Goal: Information Seeking & Learning: Learn about a topic

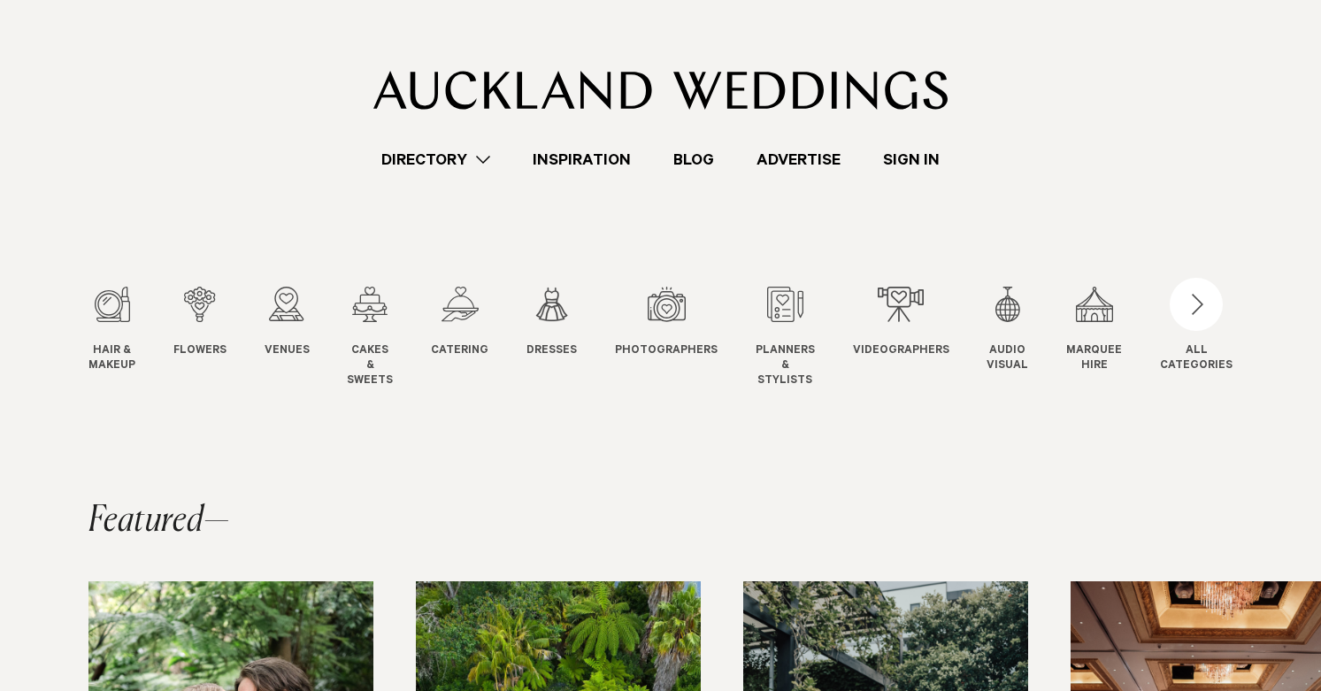
click at [314, 307] on swiper-slide "Venues Venues" at bounding box center [305, 338] width 81 height 102
click at [299, 303] on div "3 / 12" at bounding box center [287, 304] width 45 height 35
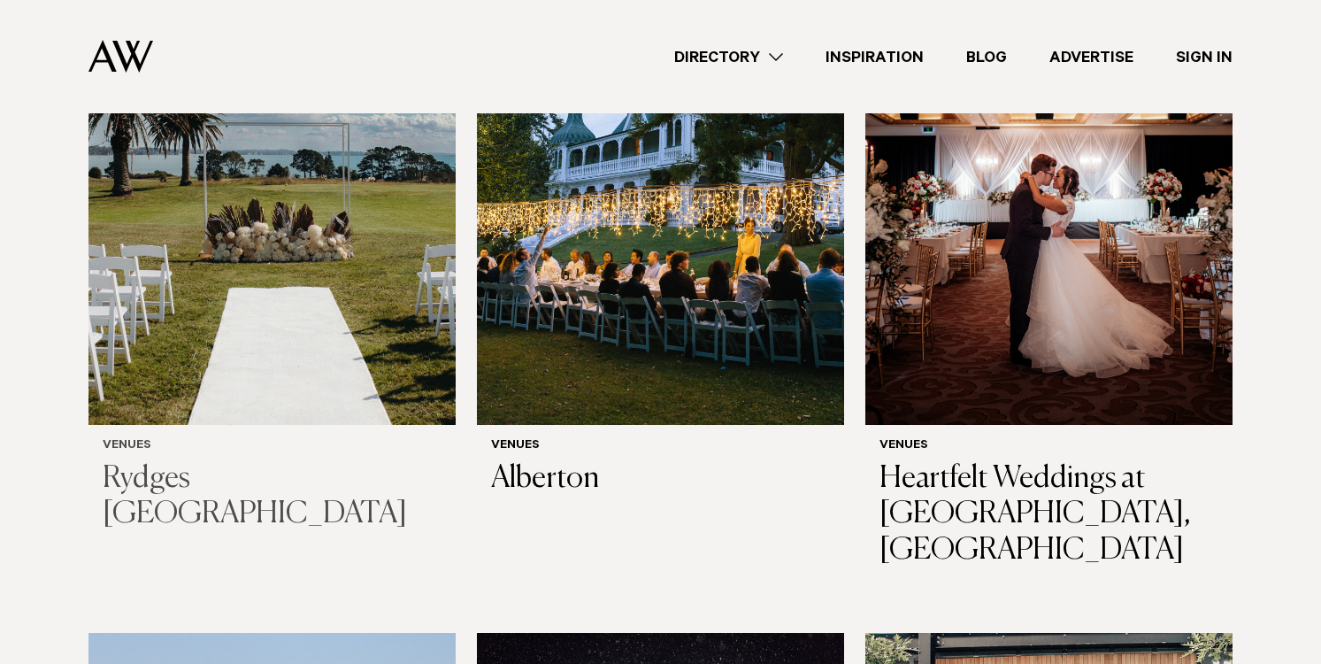
scroll to position [7886, 0]
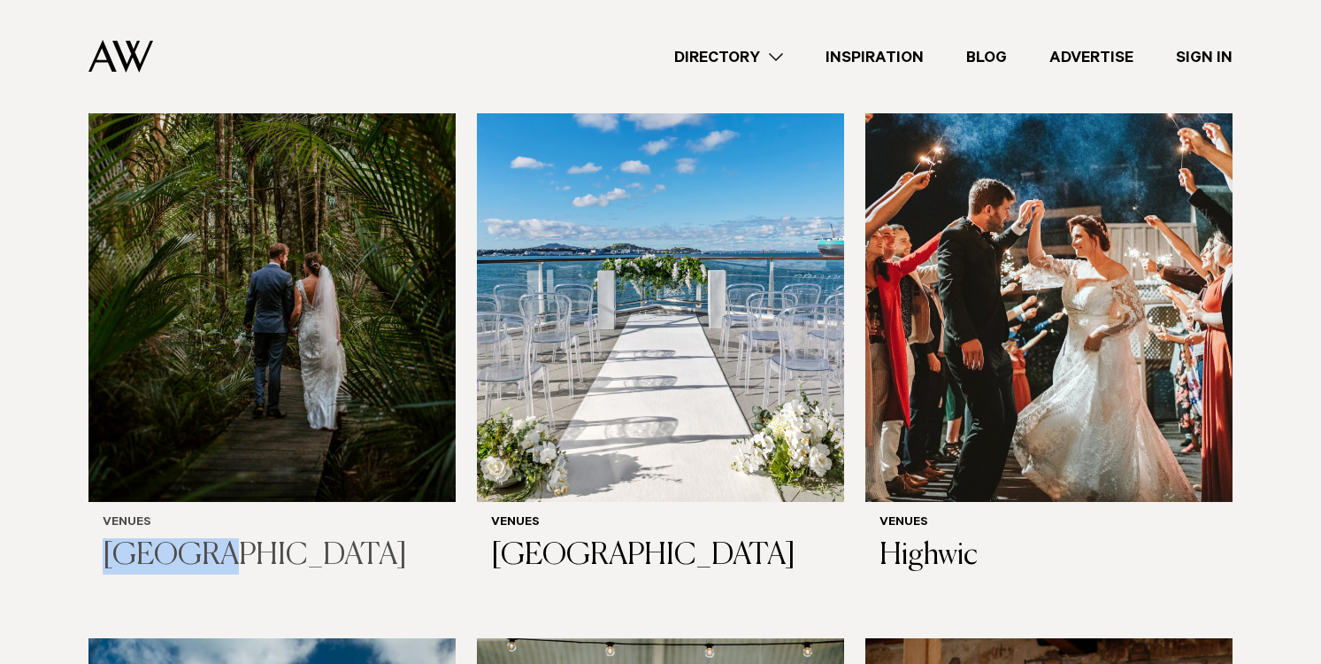
click at [296, 262] on img at bounding box center [271, 256] width 367 height 493
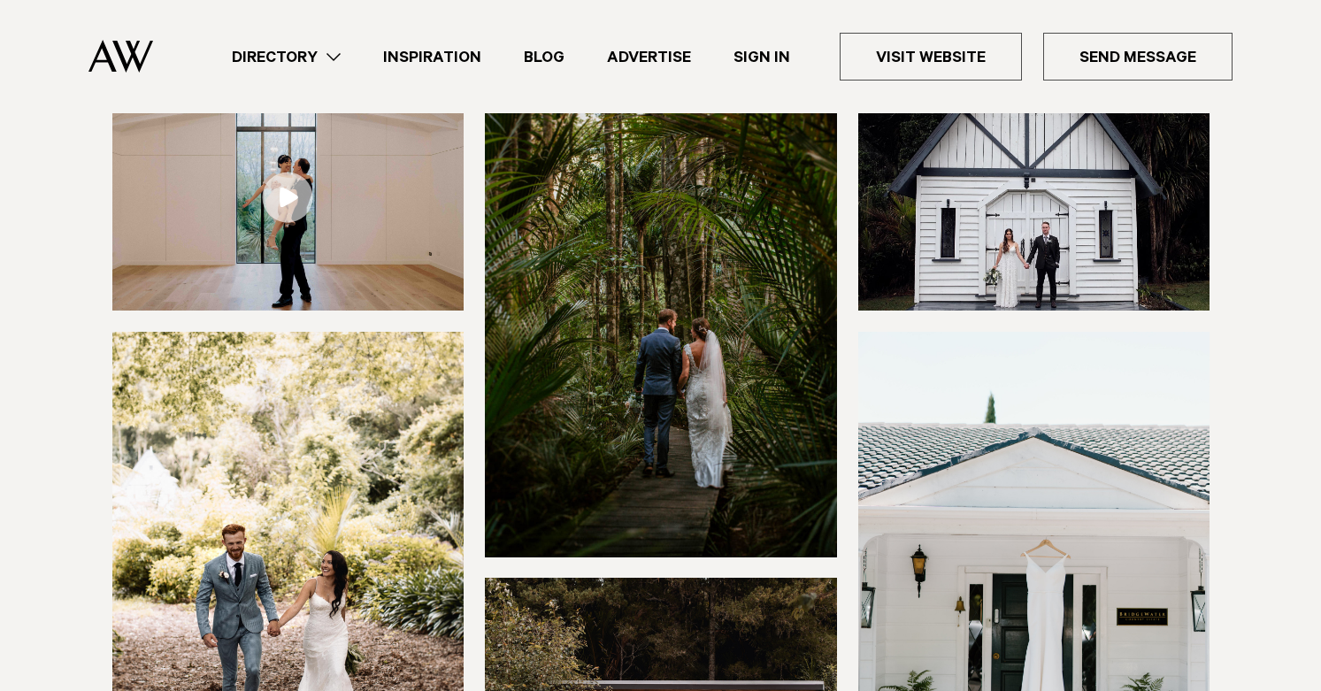
scroll to position [254, 0]
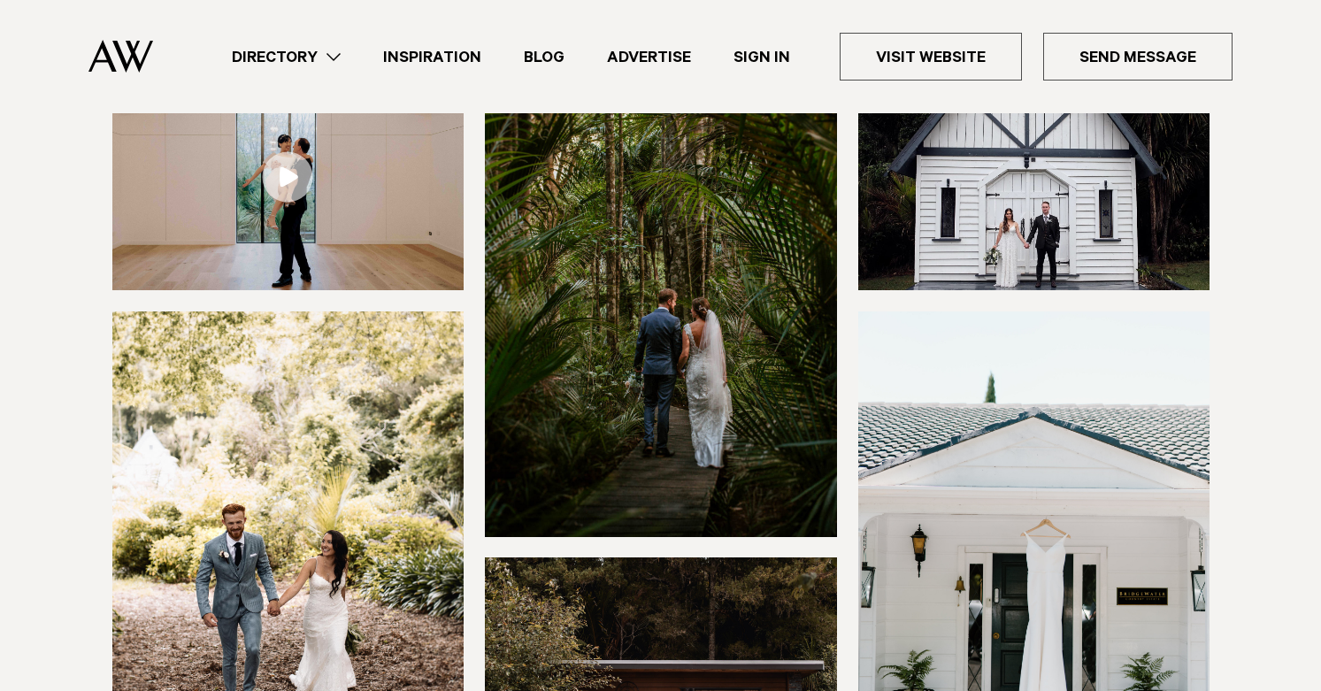
click at [318, 236] on img at bounding box center [288, 178] width 352 height 226
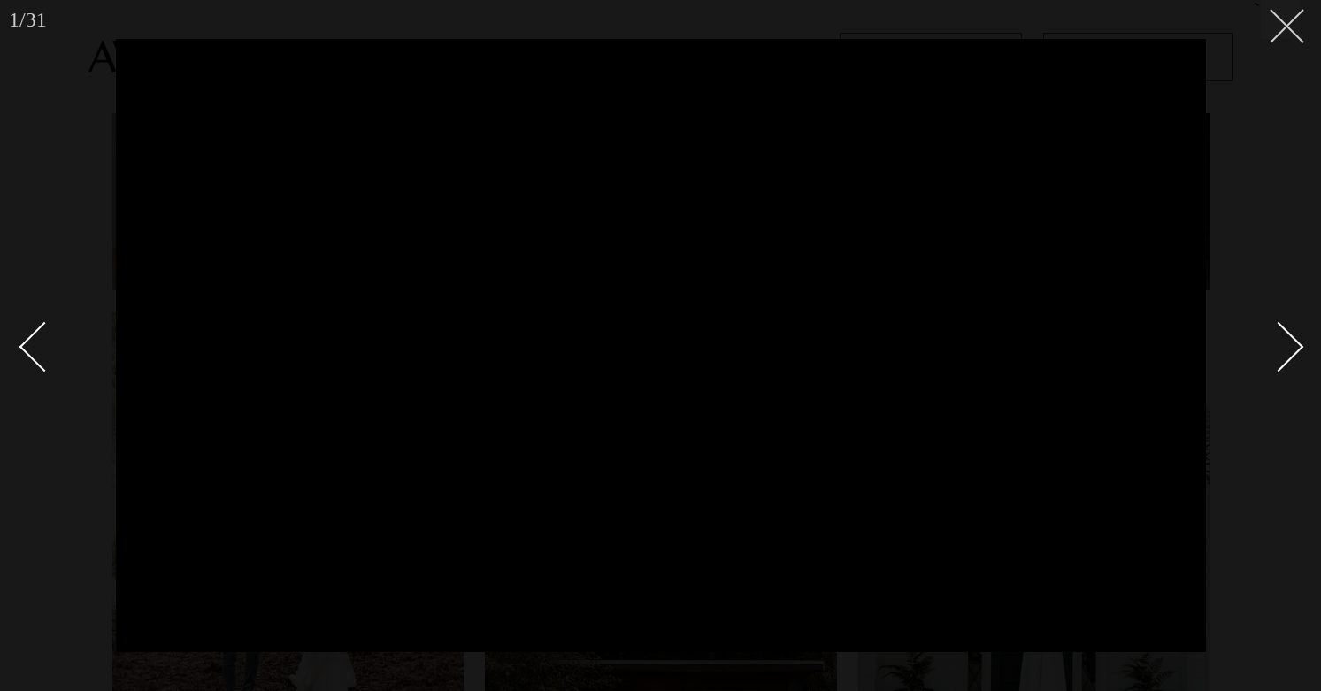
click at [1272, 30] on button at bounding box center [1280, 19] width 39 height 39
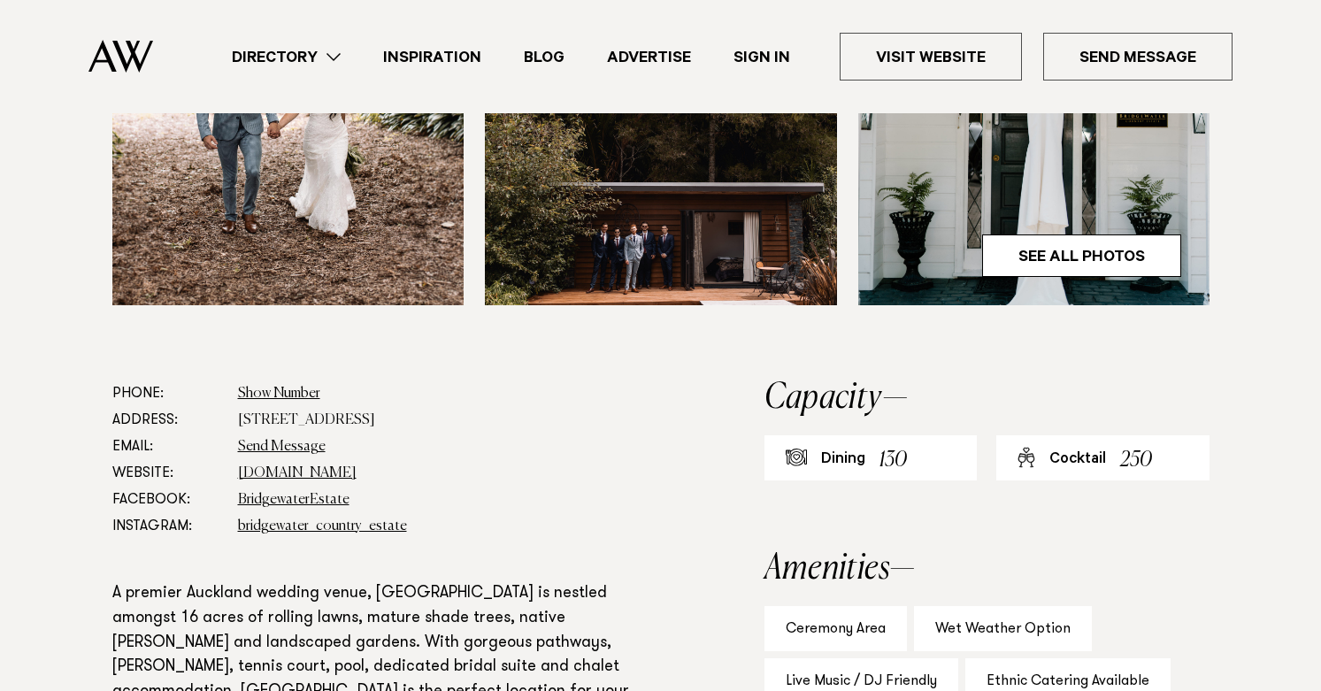
scroll to position [738, 0]
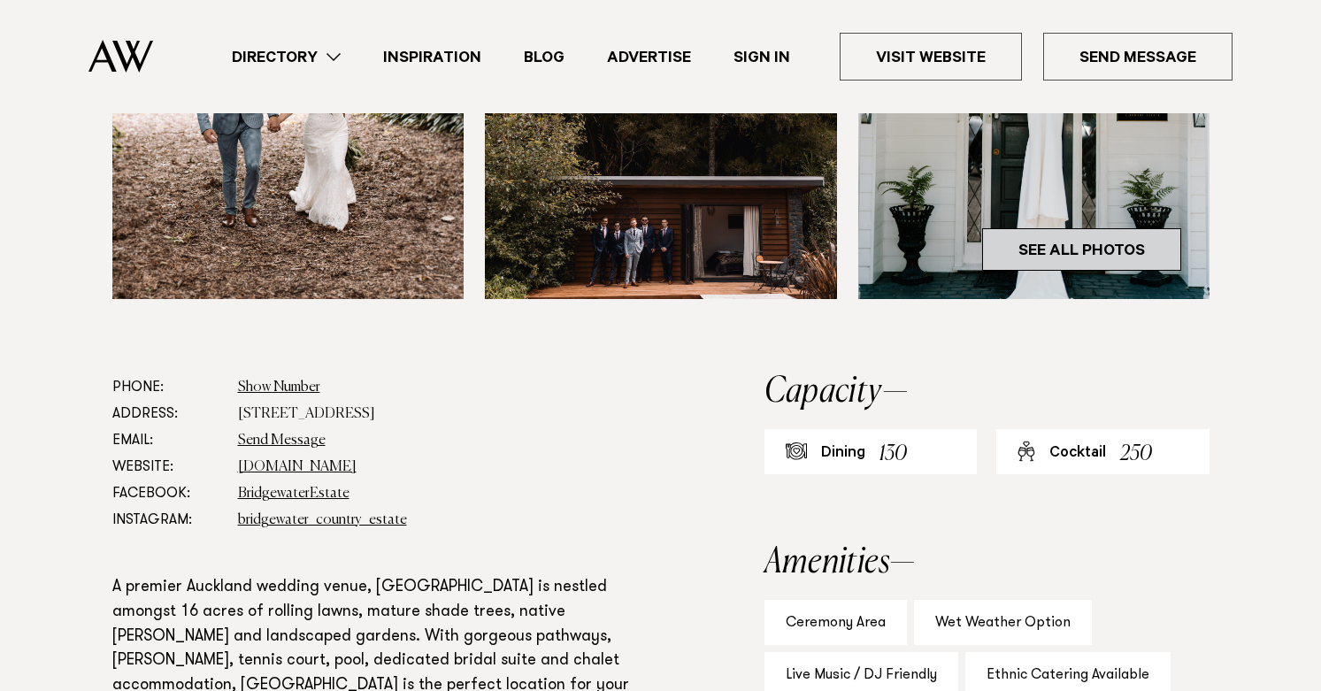
click at [1072, 271] on link "See All Photos" at bounding box center [1081, 249] width 199 height 42
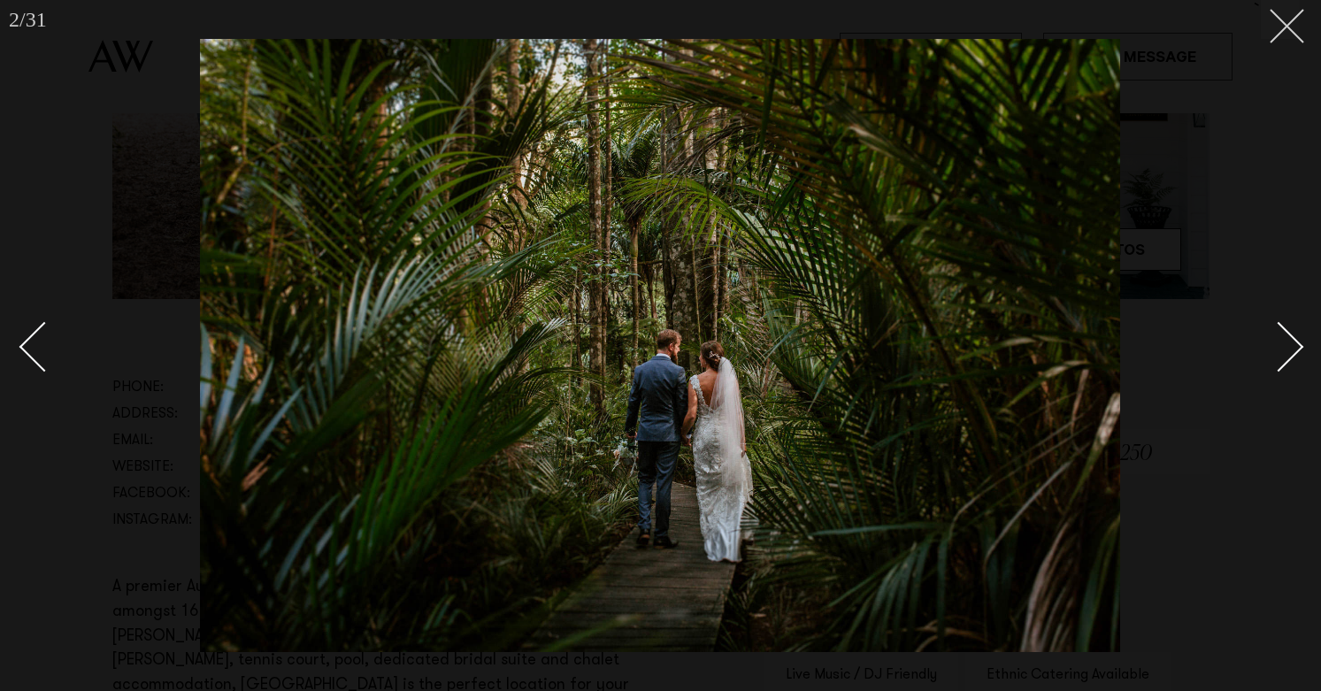
click at [1290, 17] on icon at bounding box center [1280, 19] width 21 height 21
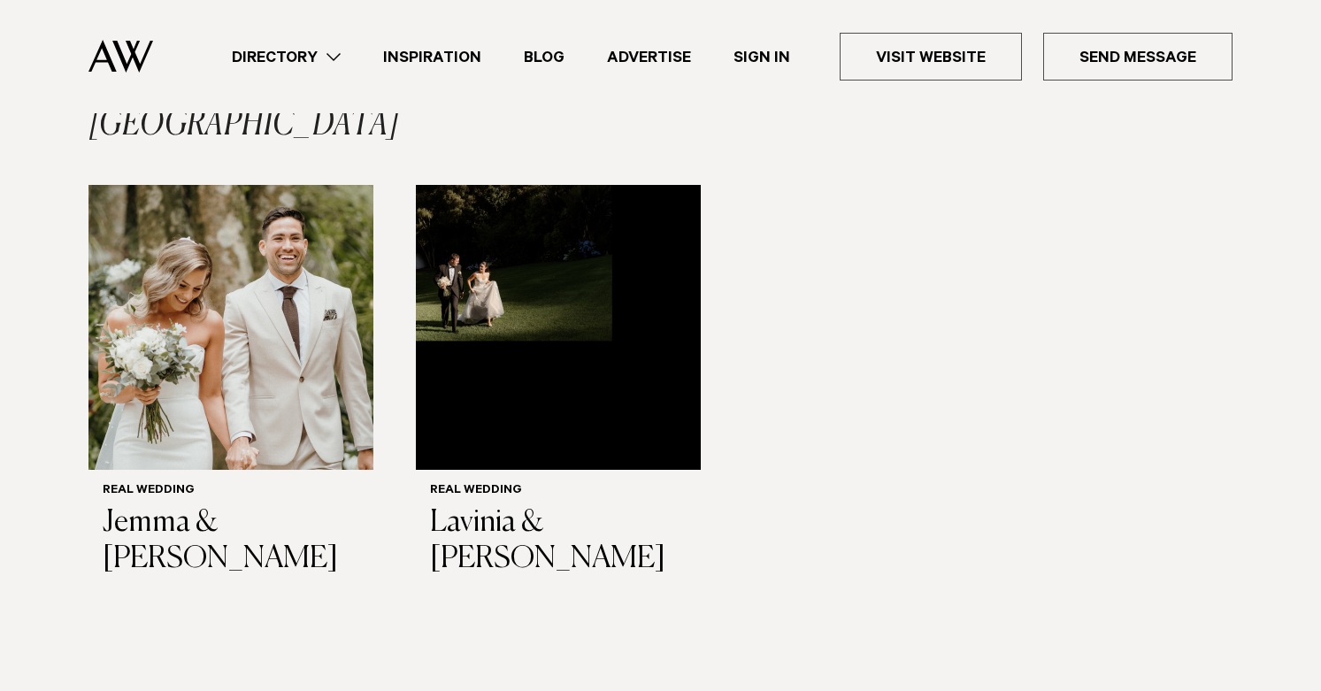
scroll to position [2526, 0]
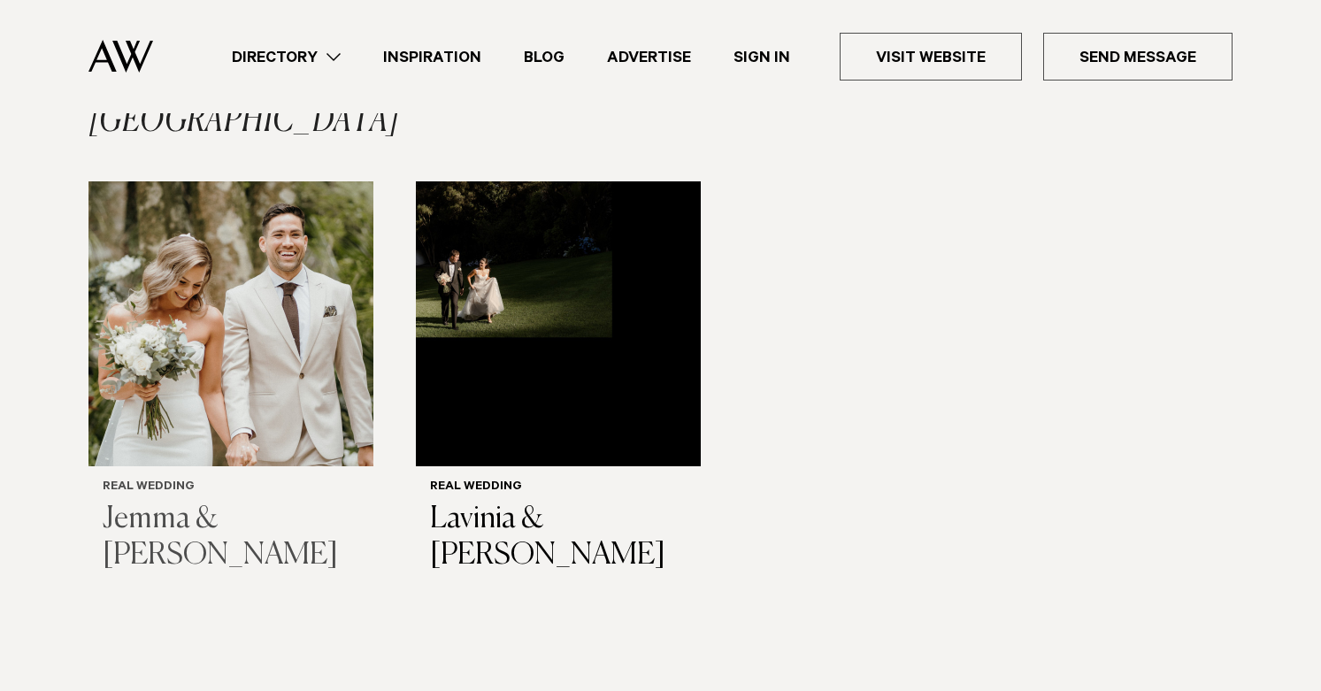
click at [275, 333] on img "1 / 2" at bounding box center [230, 323] width 285 height 285
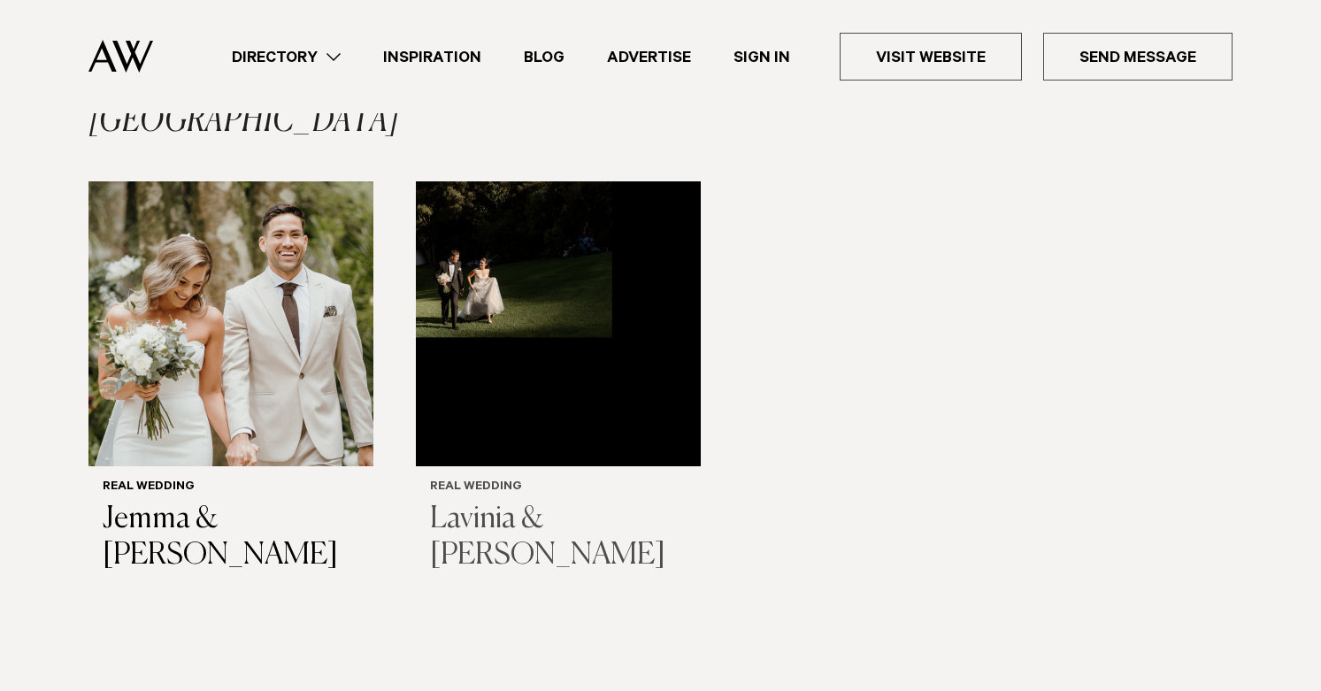
click at [512, 342] on img "2 / 2" at bounding box center [558, 323] width 285 height 285
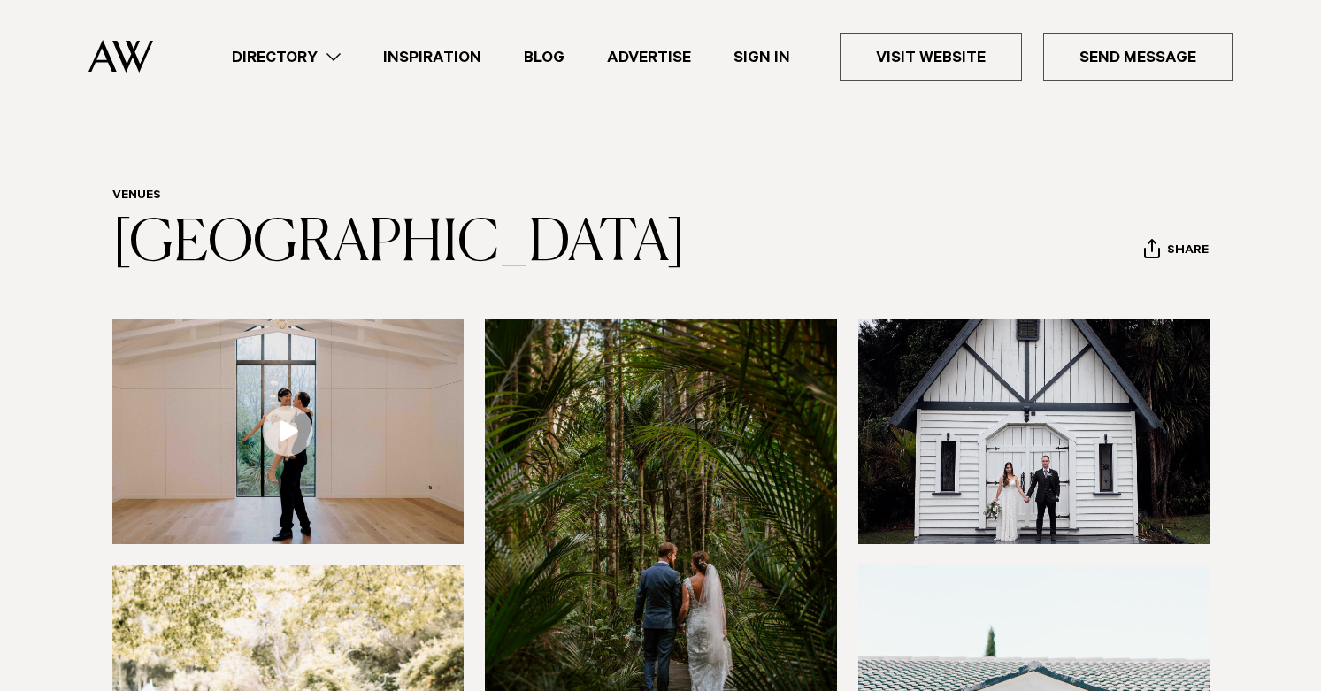
scroll to position [0, 0]
